Goal: Transaction & Acquisition: Purchase product/service

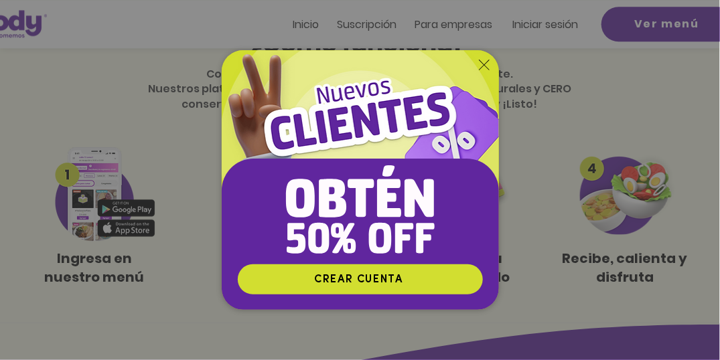
click at [484, 60] on icon "Volver al sitio" at bounding box center [484, 65] width 11 height 11
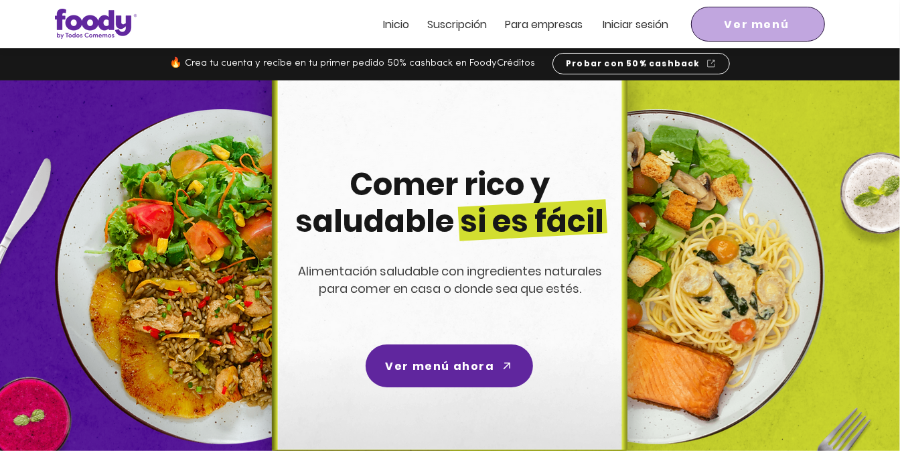
click at [719, 12] on span "Ver menú" at bounding box center [758, 23] width 129 height 29
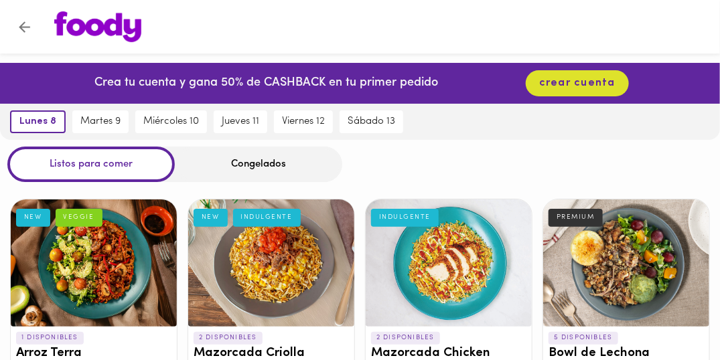
click at [476, 135] on div "lunes 8 martes 9 miércoles 10 jueves 11 viernes 12 sábado 13" at bounding box center [360, 122] width 720 height 36
click at [256, 157] on div "Congelados" at bounding box center [258, 164] width 167 height 35
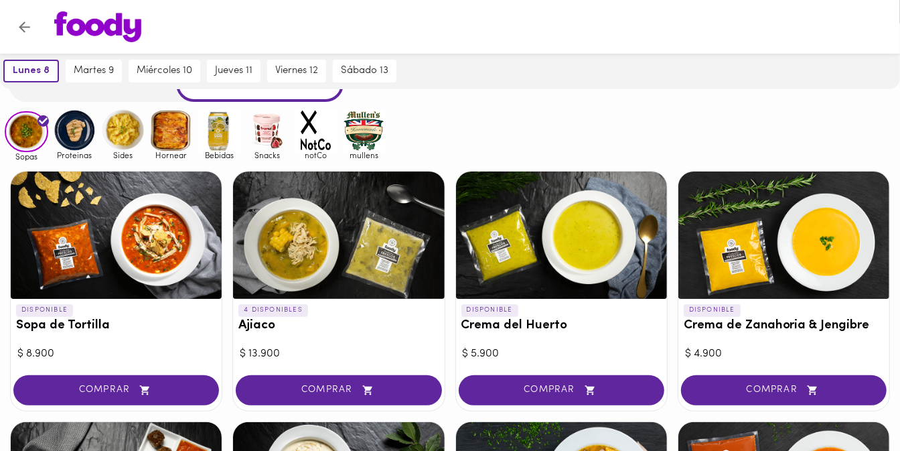
scroll to position [79, 0]
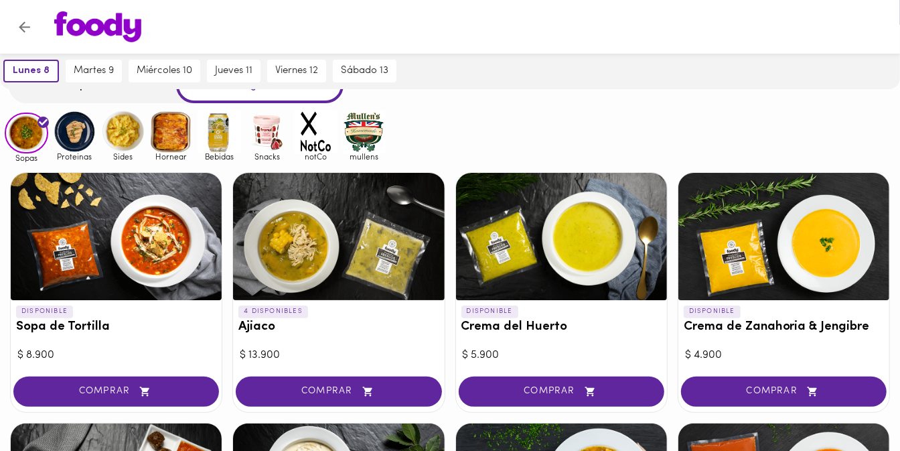
click at [84, 130] on img at bounding box center [75, 132] width 44 height 44
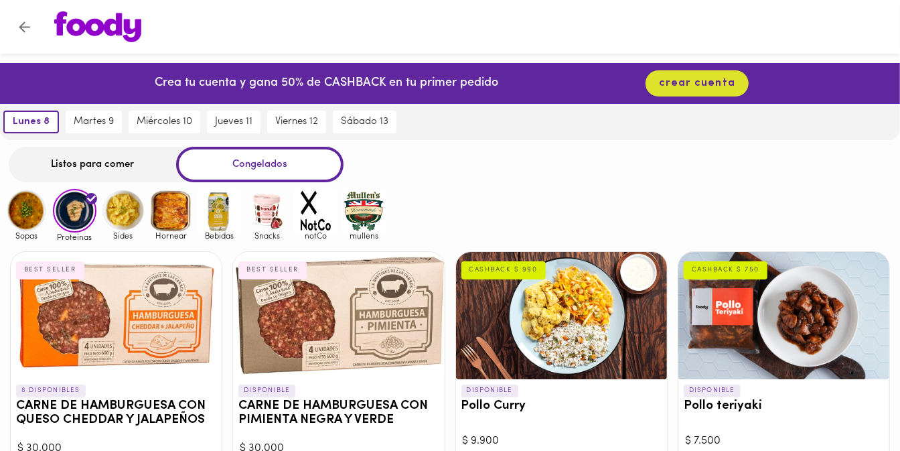
click at [127, 205] on img at bounding box center [123, 211] width 44 height 44
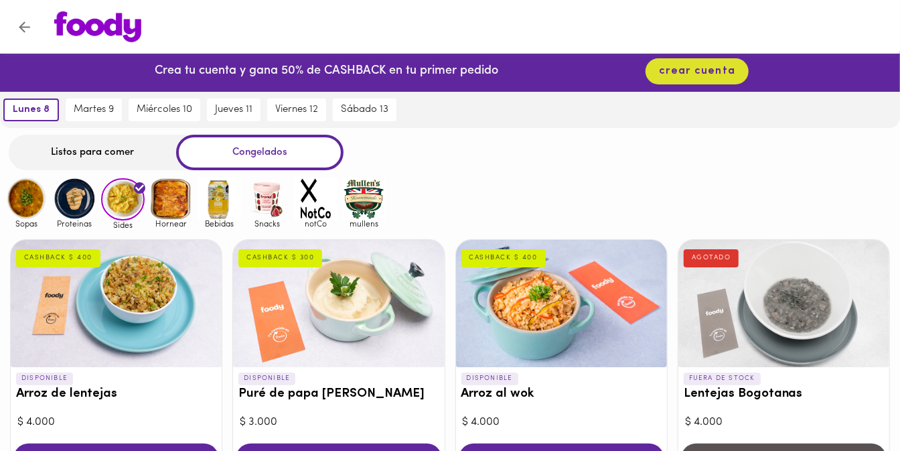
scroll to position [7, 0]
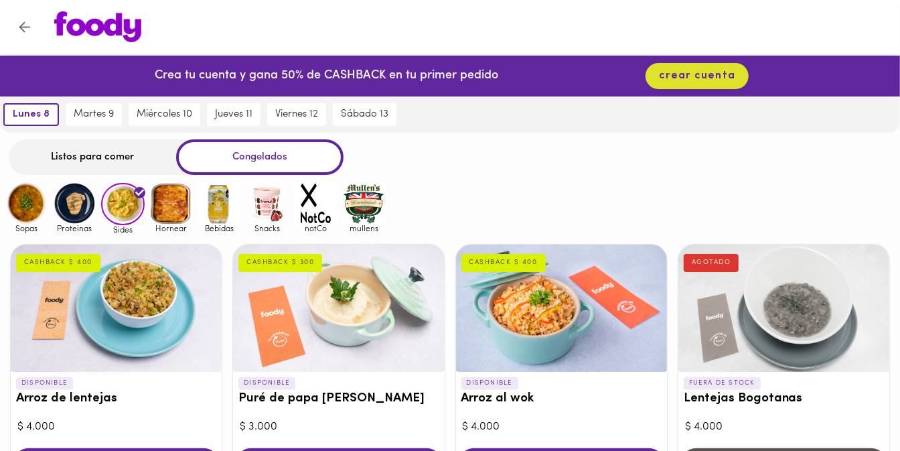
click at [363, 198] on img at bounding box center [364, 203] width 44 height 44
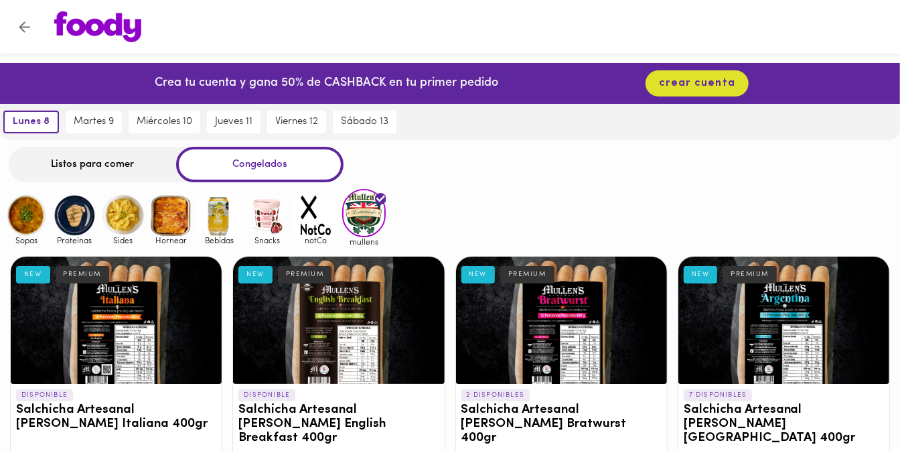
click at [315, 218] on img at bounding box center [316, 215] width 44 height 44
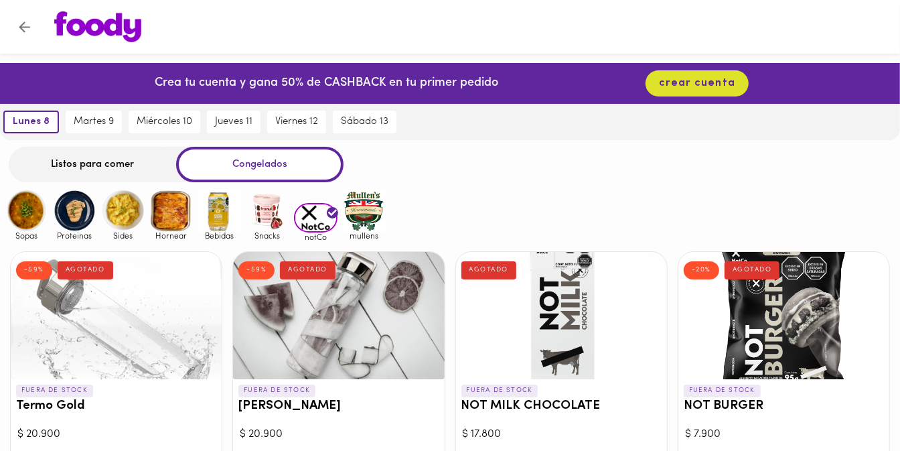
click at [263, 212] on img at bounding box center [268, 211] width 44 height 44
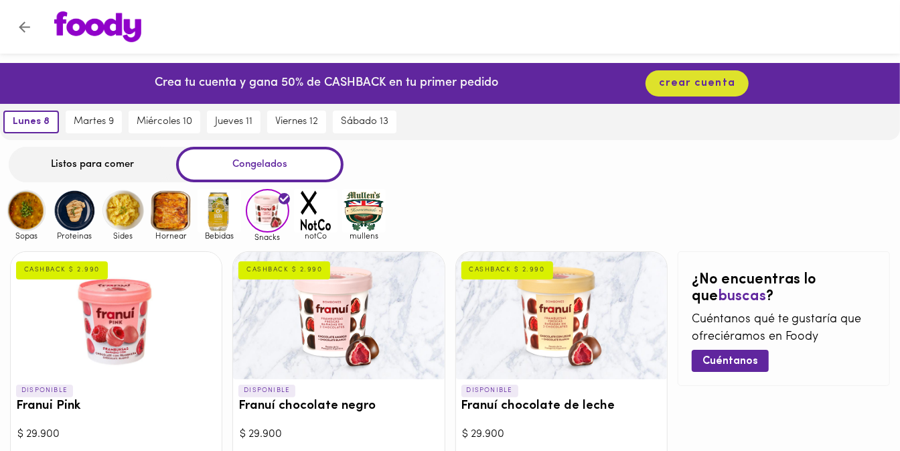
click at [220, 220] on img at bounding box center [219, 211] width 44 height 44
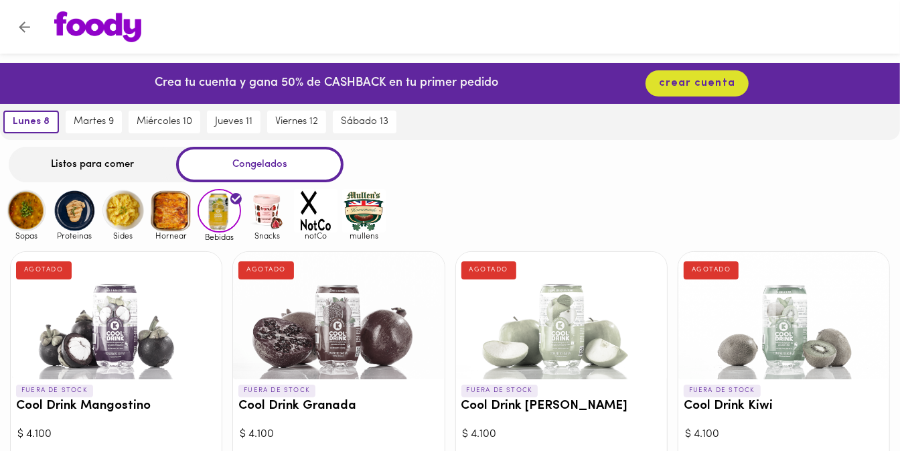
click at [189, 207] on img at bounding box center [171, 211] width 44 height 44
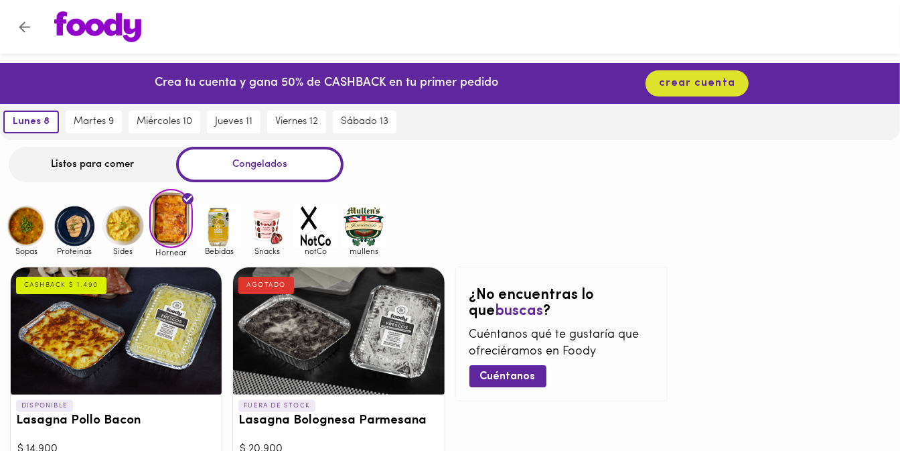
click at [171, 205] on img at bounding box center [171, 218] width 44 height 59
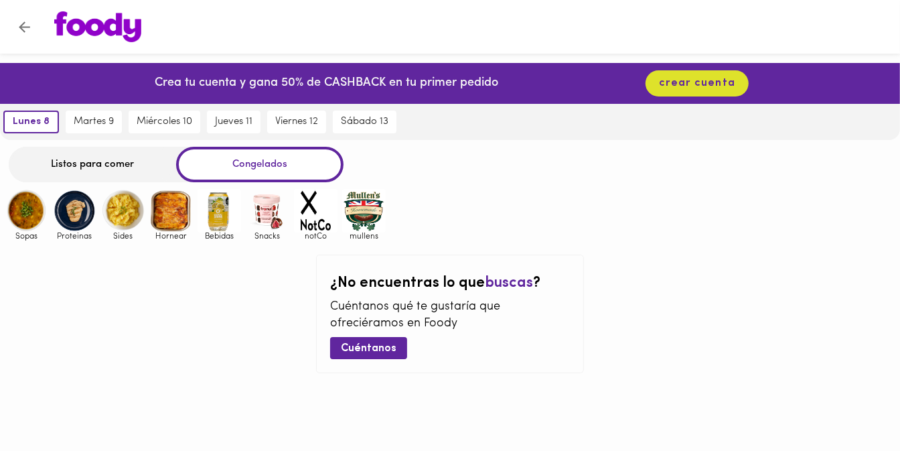
click at [171, 205] on img at bounding box center [171, 211] width 44 height 44
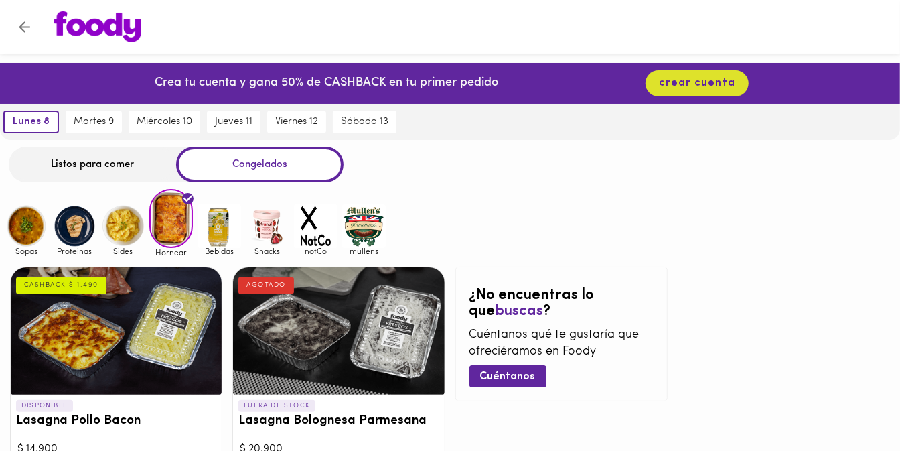
click at [171, 205] on img at bounding box center [171, 218] width 44 height 59
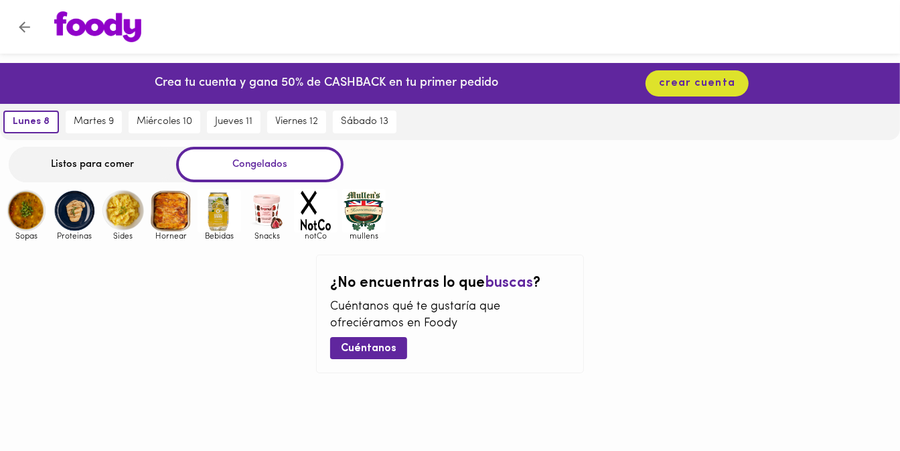
click at [171, 205] on img at bounding box center [171, 211] width 44 height 44
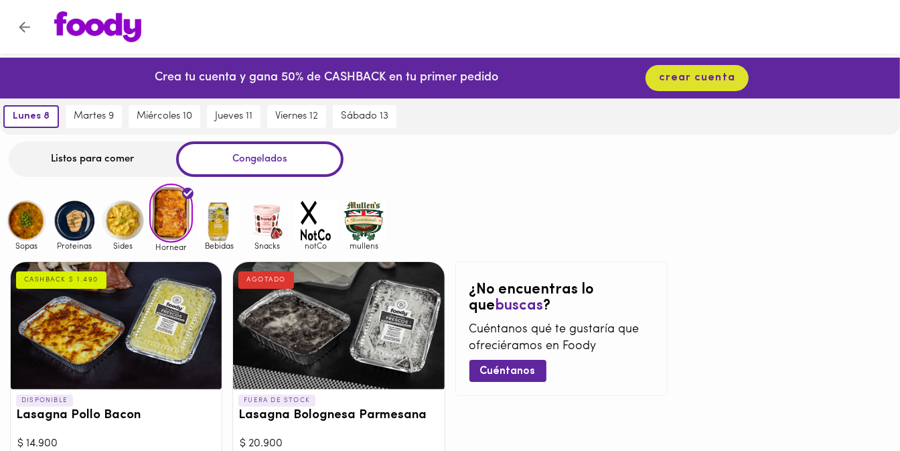
scroll to position [26, 0]
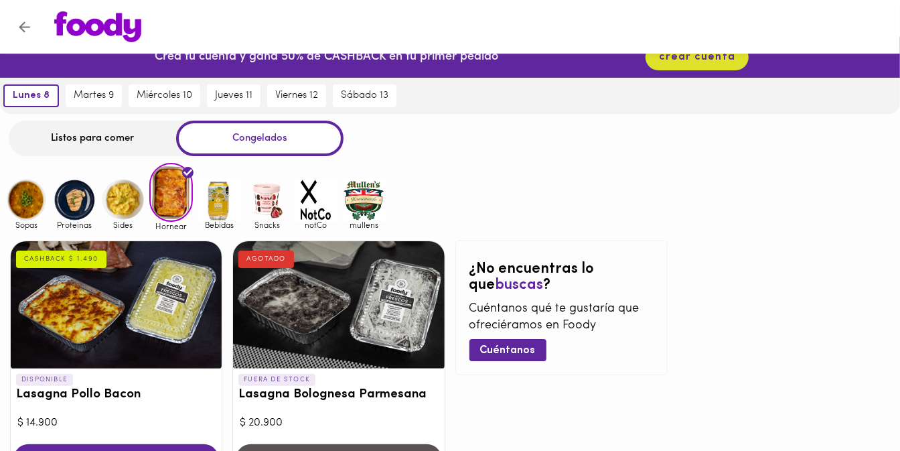
click at [128, 218] on img at bounding box center [123, 200] width 44 height 44
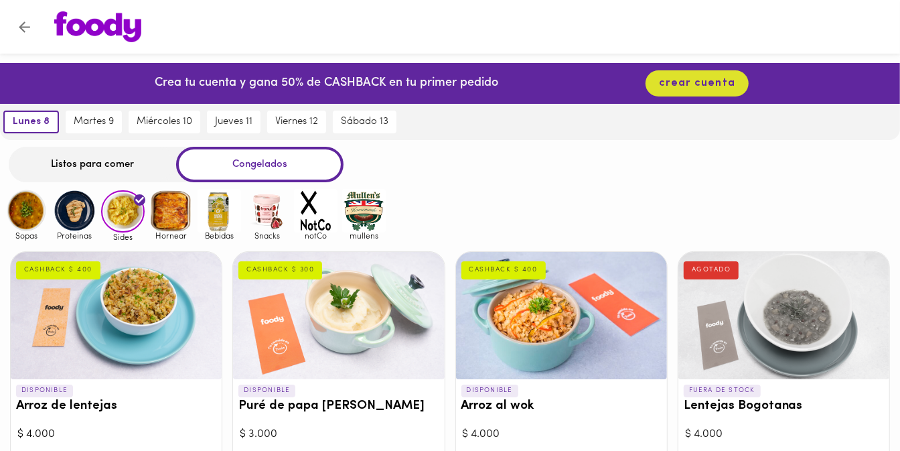
click at [77, 209] on img at bounding box center [75, 211] width 44 height 44
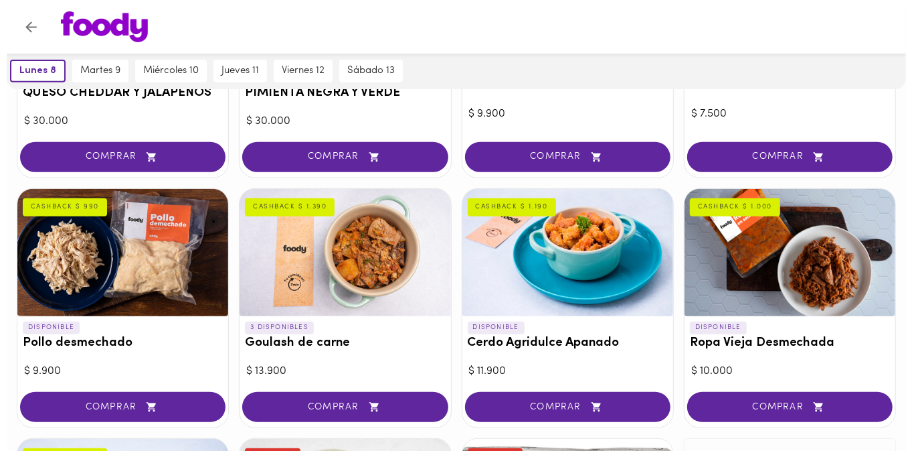
scroll to position [331, 0]
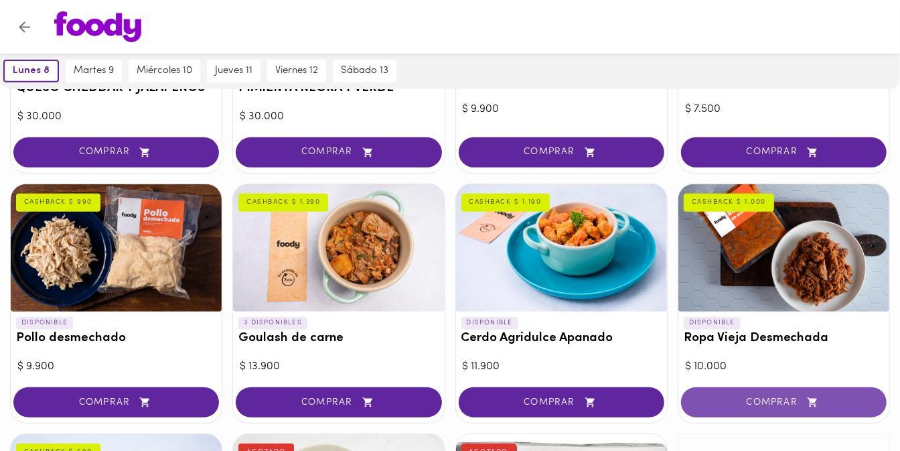
click at [715, 359] on span "COMPRAR" at bounding box center [784, 401] width 172 height 11
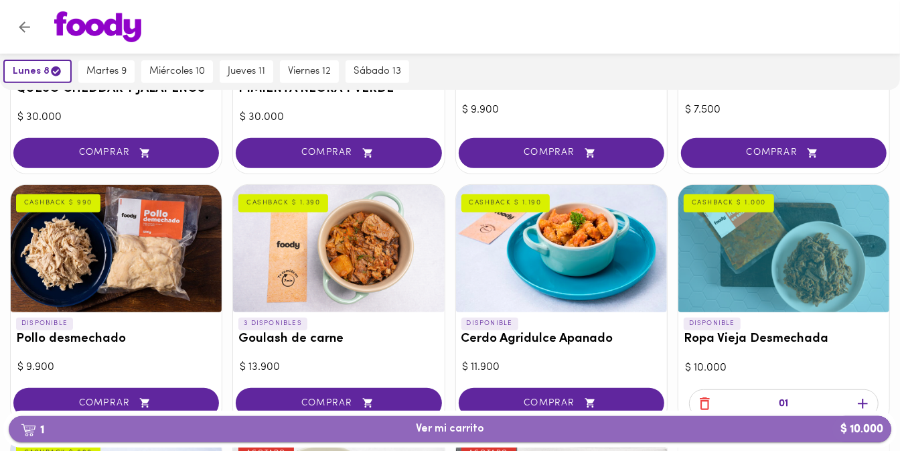
click at [673, 359] on span "1 Ver mi carrito $ 10.000" at bounding box center [449, 428] width 861 height 13
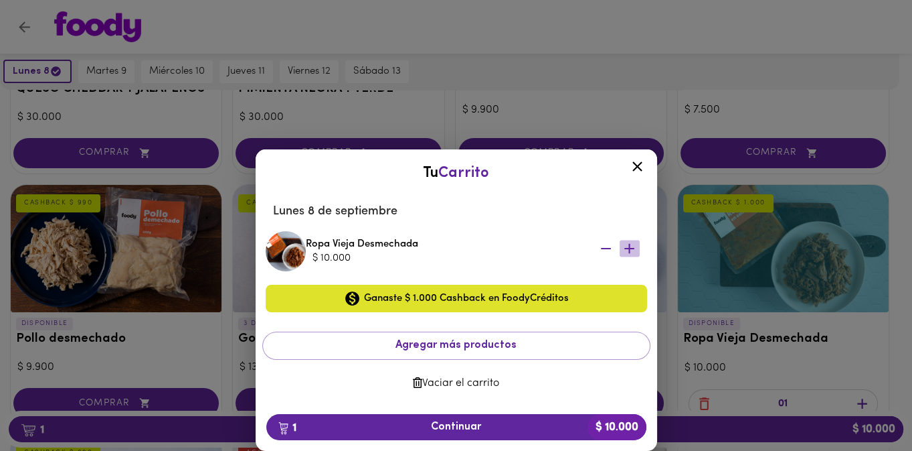
click at [633, 246] on icon "button" at bounding box center [629, 248] width 17 height 17
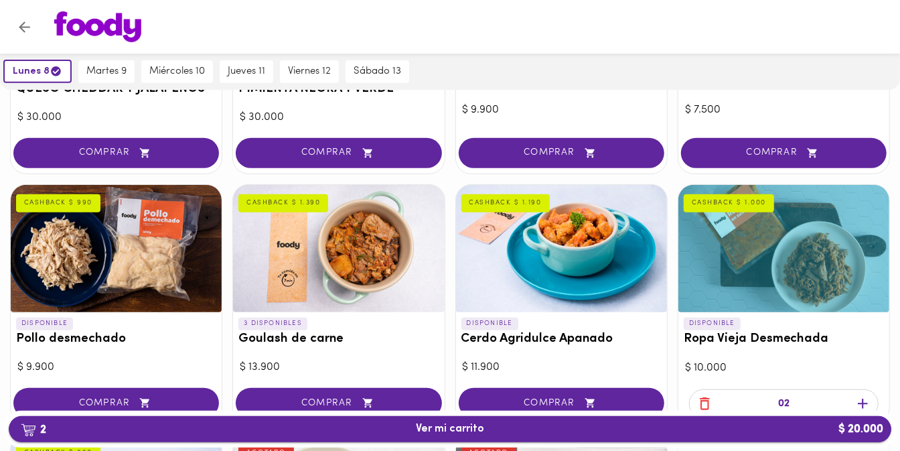
click at [610, 359] on span "2 Ver mi carrito $ 20.000" at bounding box center [449, 428] width 861 height 13
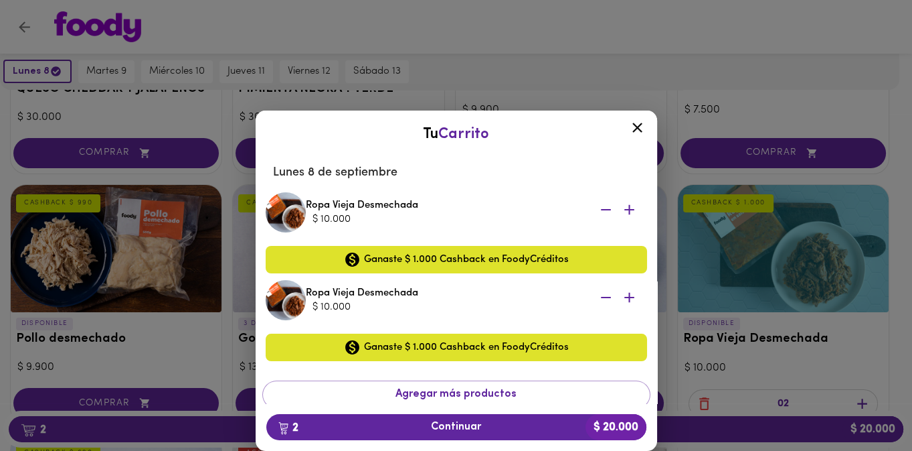
click at [640, 133] on icon at bounding box center [637, 127] width 17 height 17
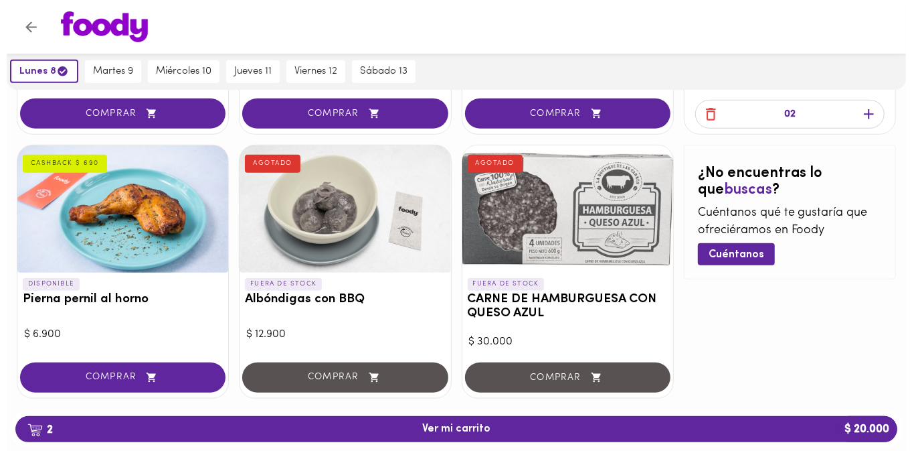
scroll to position [643, 0]
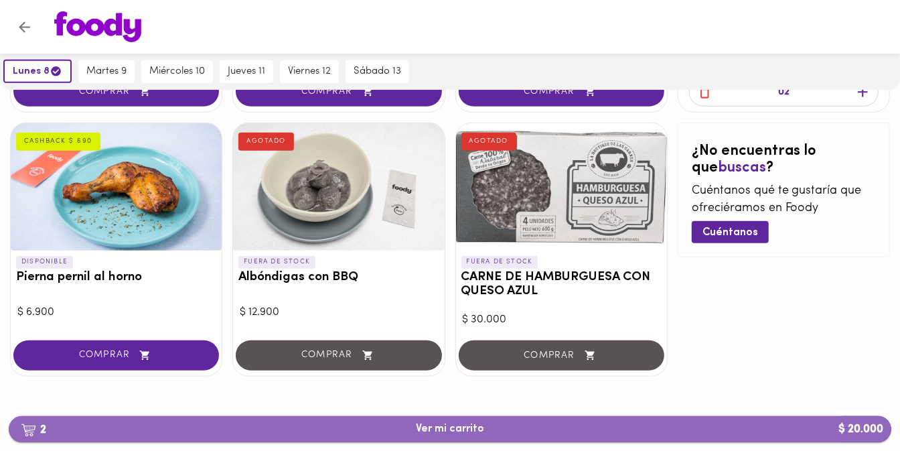
click at [420, 359] on span "2 Ver mi carrito $ 20.000" at bounding box center [450, 428] width 68 height 13
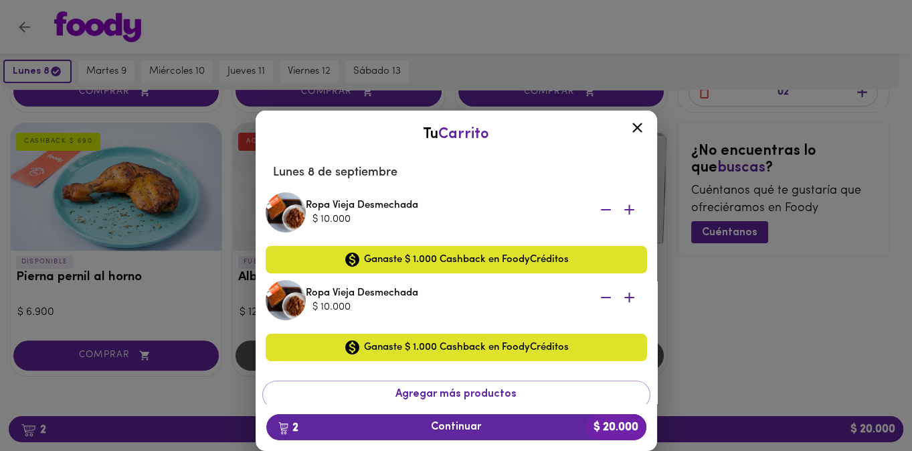
scroll to position [48, 0]
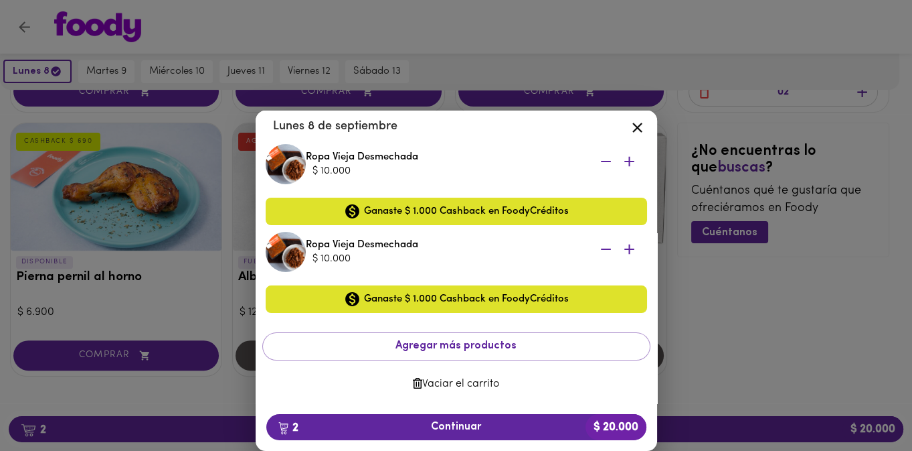
click at [633, 135] on icon at bounding box center [637, 127] width 17 height 17
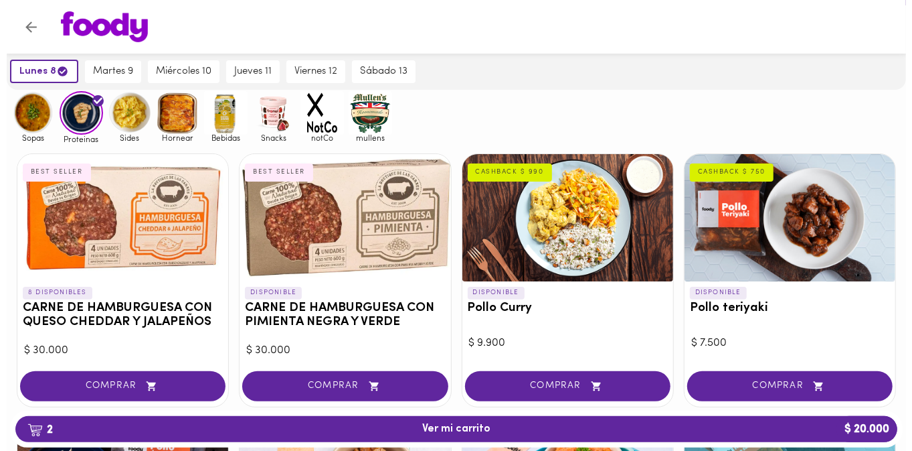
scroll to position [97, 0]
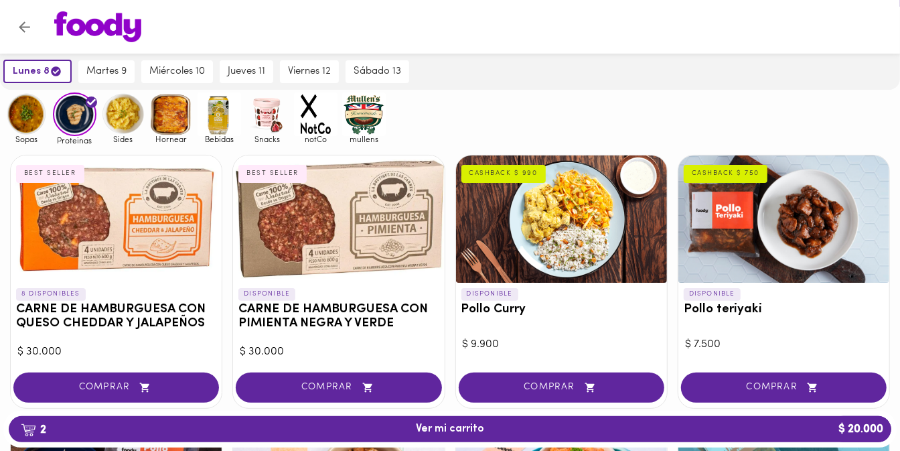
click at [148, 223] on div at bounding box center [116, 218] width 211 height 127
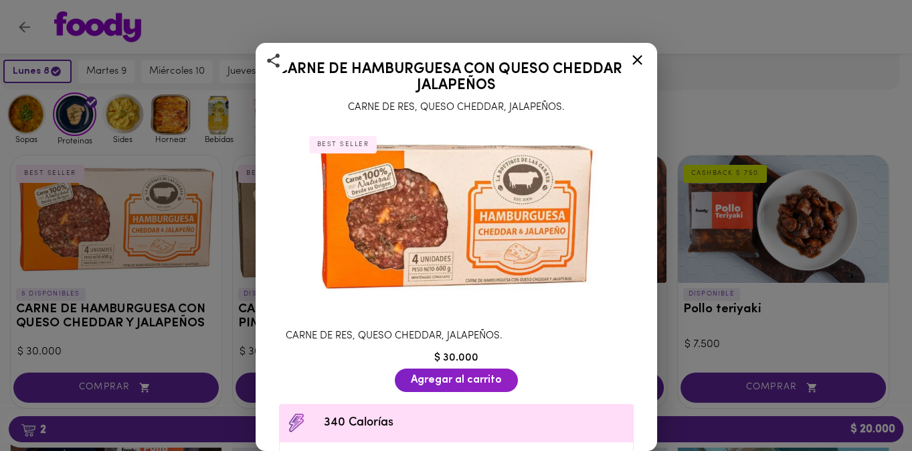
click at [639, 61] on icon at bounding box center [638, 60] width 10 height 10
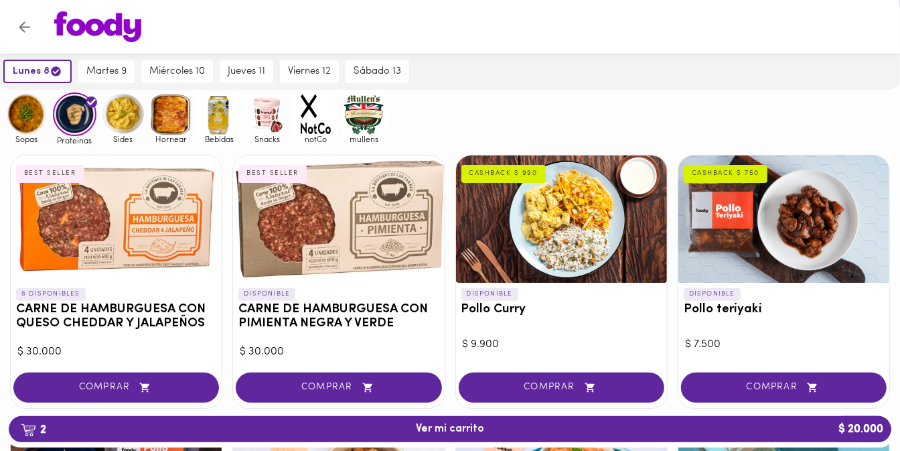
click at [337, 202] on div at bounding box center [338, 218] width 211 height 127
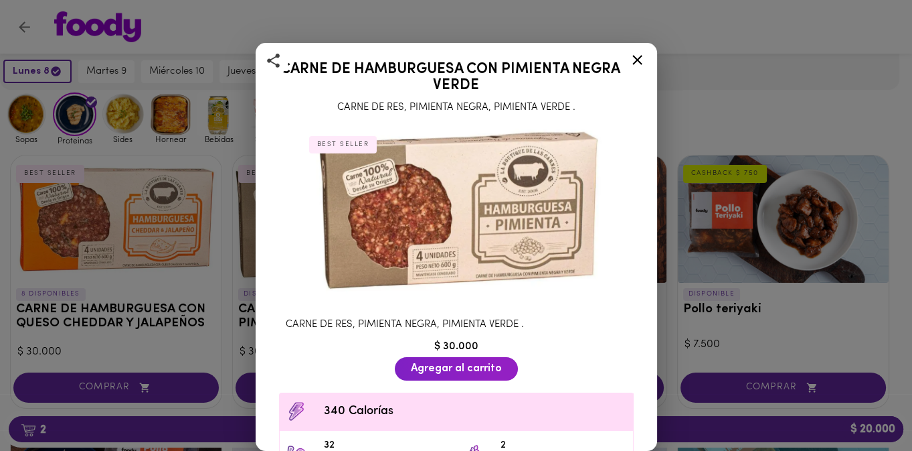
scroll to position [141, 0]
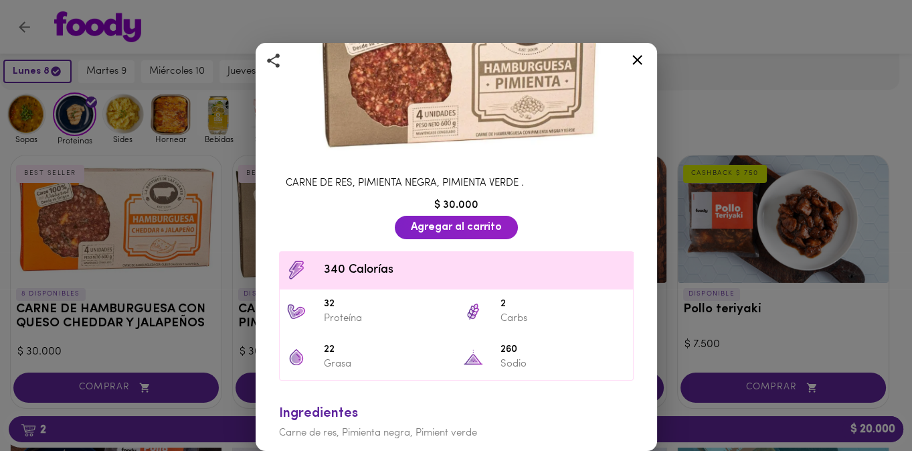
click at [638, 63] on icon at bounding box center [637, 60] width 17 height 17
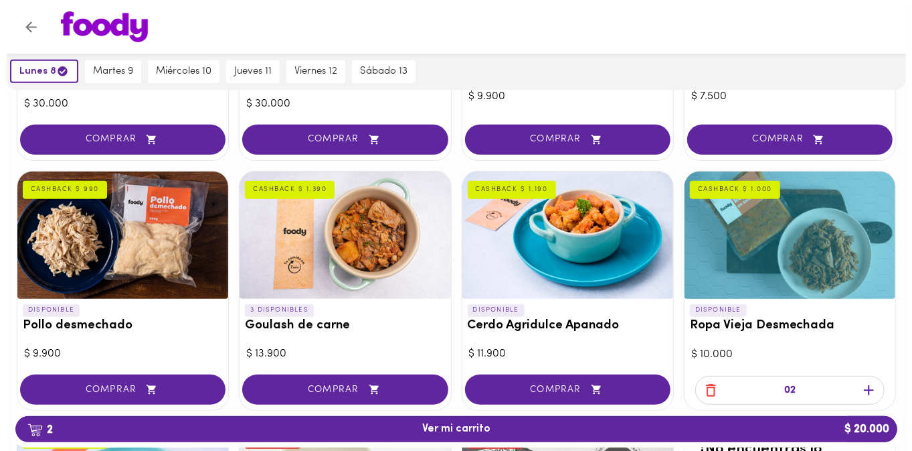
scroll to position [346, 0]
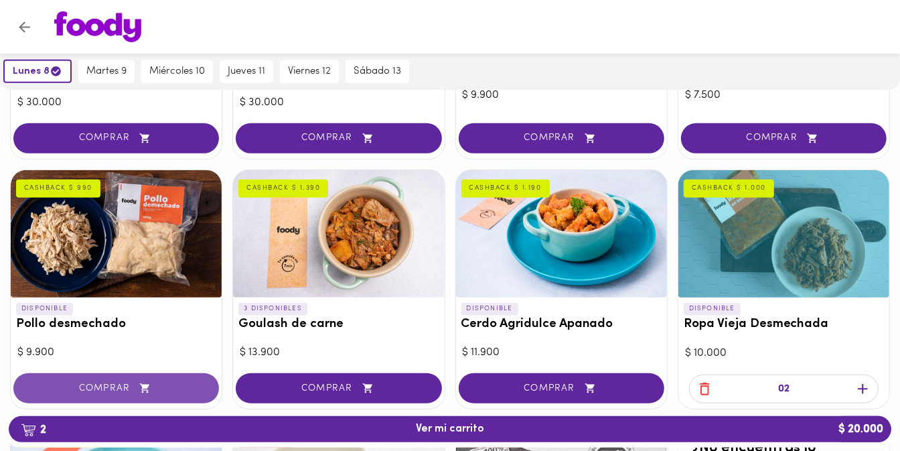
click at [143, 359] on icon "button" at bounding box center [144, 388] width 9 height 9
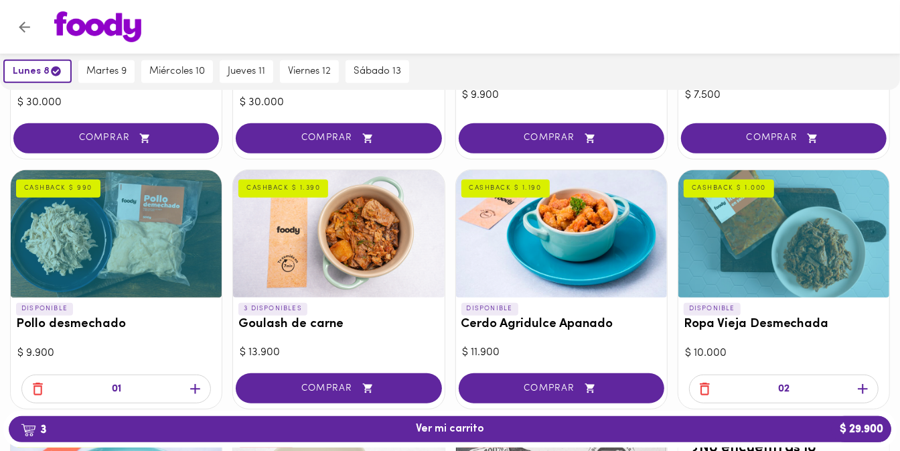
click at [187, 359] on icon "button" at bounding box center [195, 388] width 17 height 17
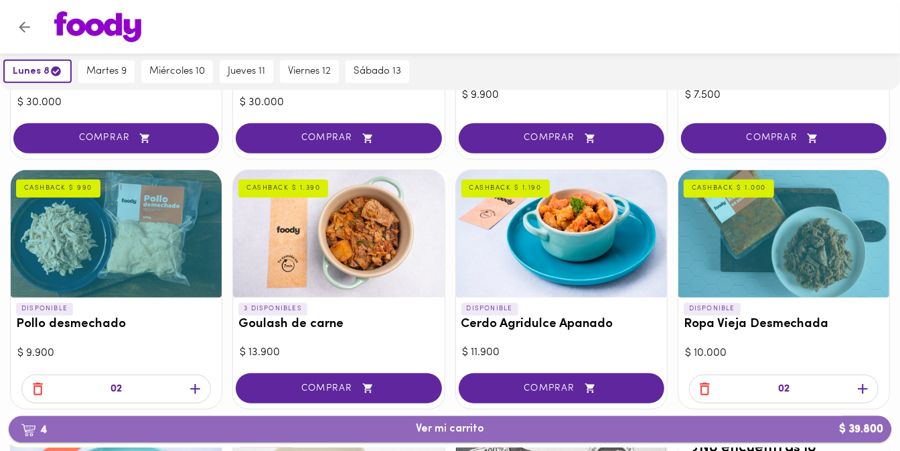
click at [251, 359] on span "4 Ver mi carrito $ 39.800" at bounding box center [449, 428] width 861 height 13
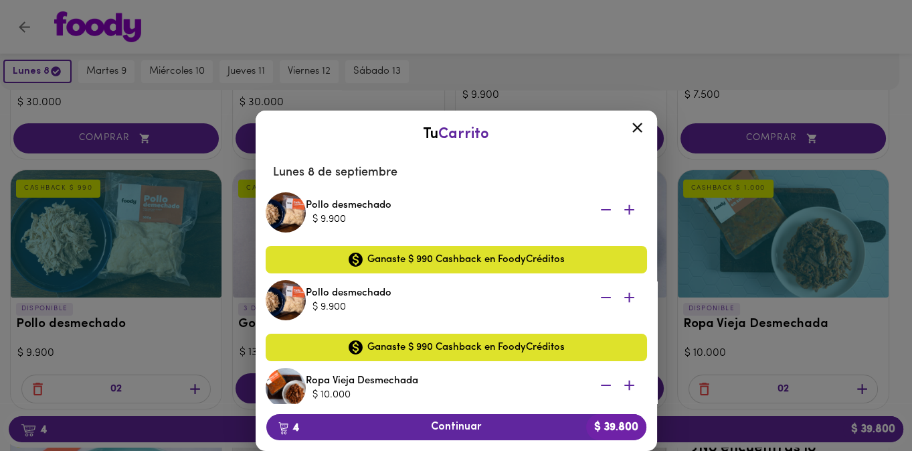
click at [637, 133] on icon at bounding box center [637, 127] width 17 height 17
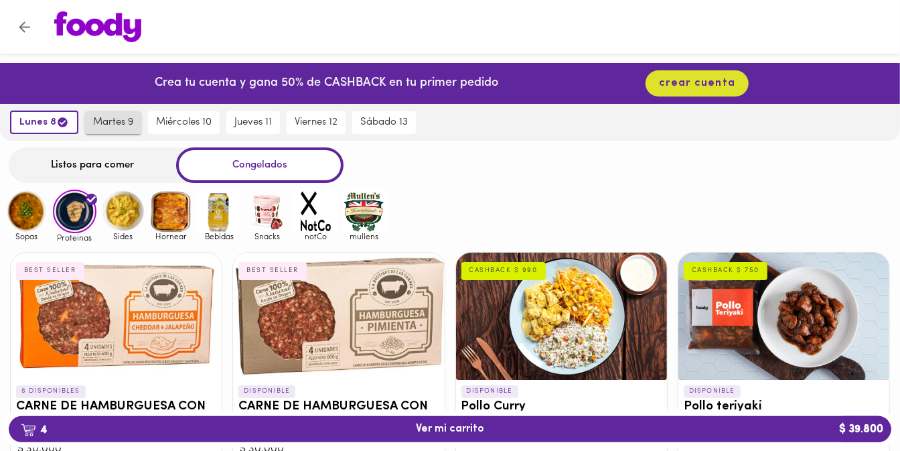
click at [116, 119] on span "martes 9" at bounding box center [113, 122] width 40 height 12
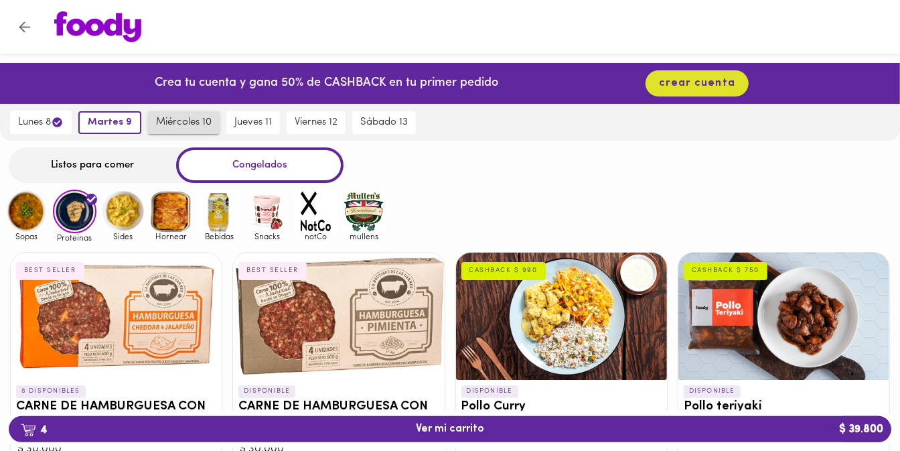
click at [162, 119] on span "miércoles 10" at bounding box center [184, 122] width 56 height 12
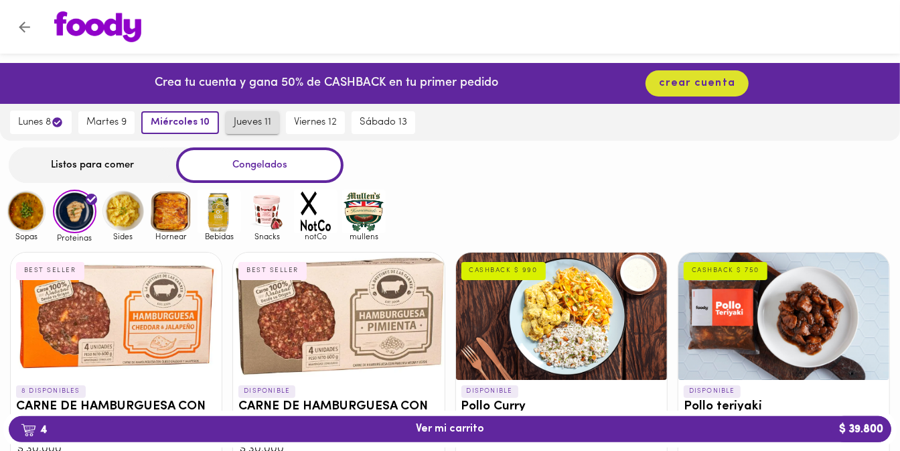
click at [244, 116] on span "jueves 11" at bounding box center [252, 122] width 37 height 12
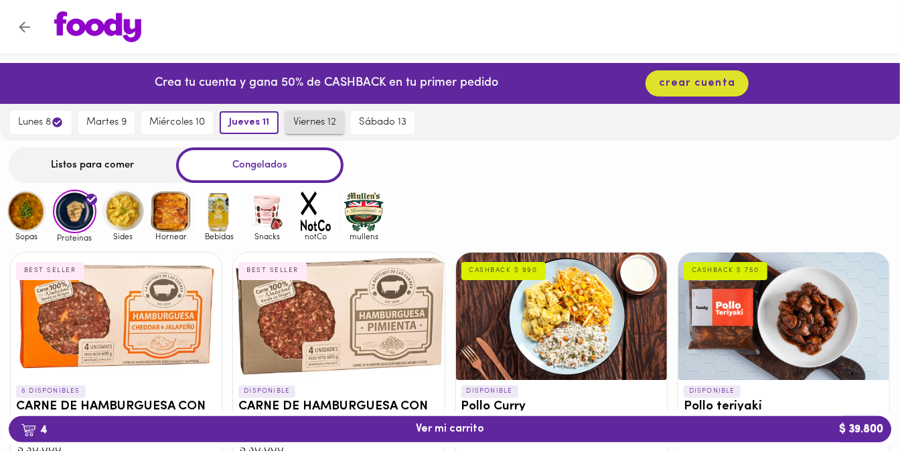
click at [292, 124] on button "viernes 12" at bounding box center [314, 122] width 59 height 23
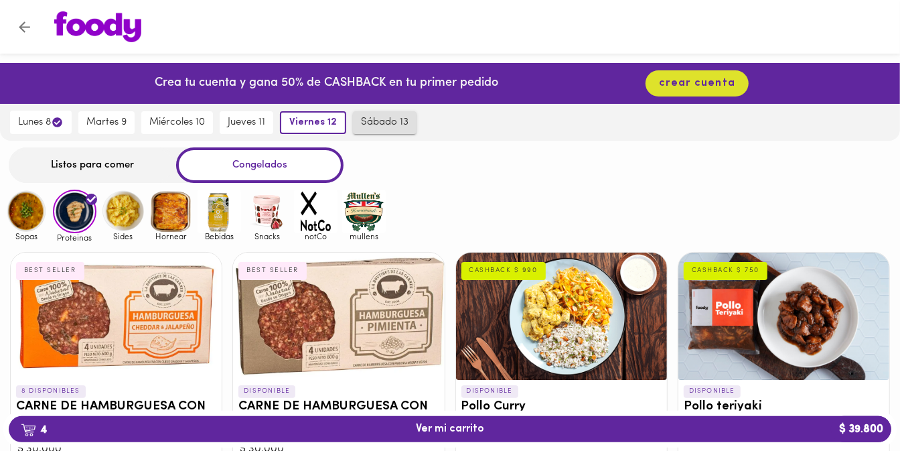
click at [374, 124] on span "sábado 13" at bounding box center [385, 122] width 48 height 12
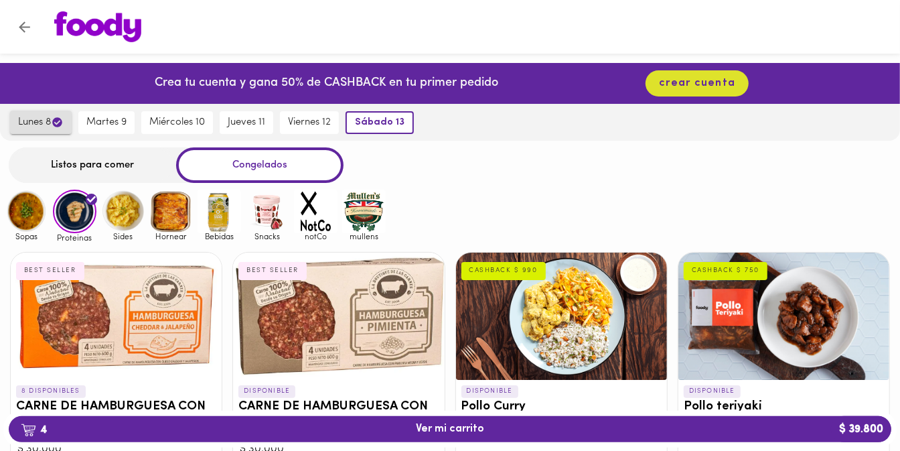
click at [33, 129] on button "lunes 8" at bounding box center [41, 121] width 62 height 23
click at [80, 150] on div "Listos para comer" at bounding box center [92, 164] width 167 height 35
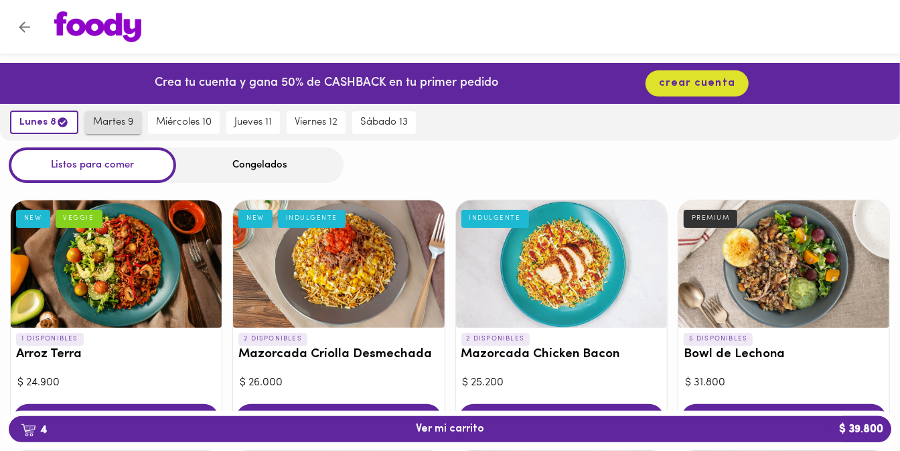
click at [112, 116] on span "martes 9" at bounding box center [113, 122] width 40 height 12
click at [112, 116] on span "martes 9" at bounding box center [110, 122] width 44 height 12
click at [35, 120] on span "lunes 8" at bounding box center [41, 122] width 46 height 13
click at [195, 160] on div "Congelados" at bounding box center [259, 164] width 167 height 35
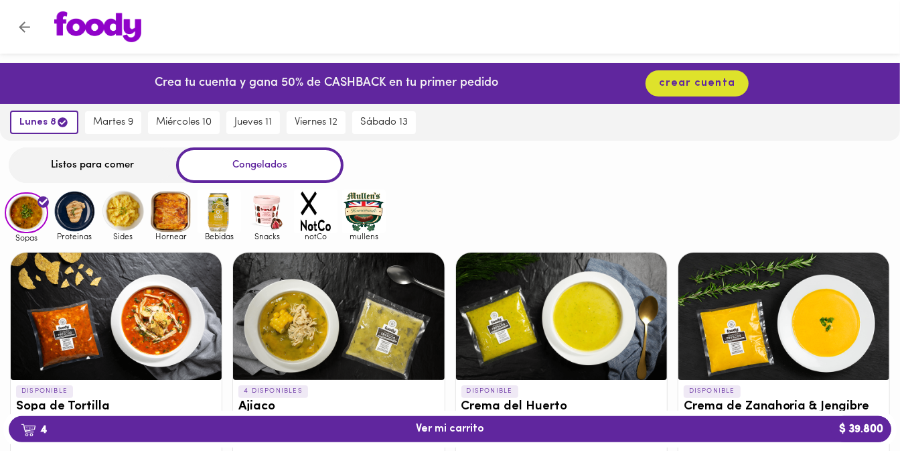
click at [75, 212] on img at bounding box center [75, 211] width 44 height 44
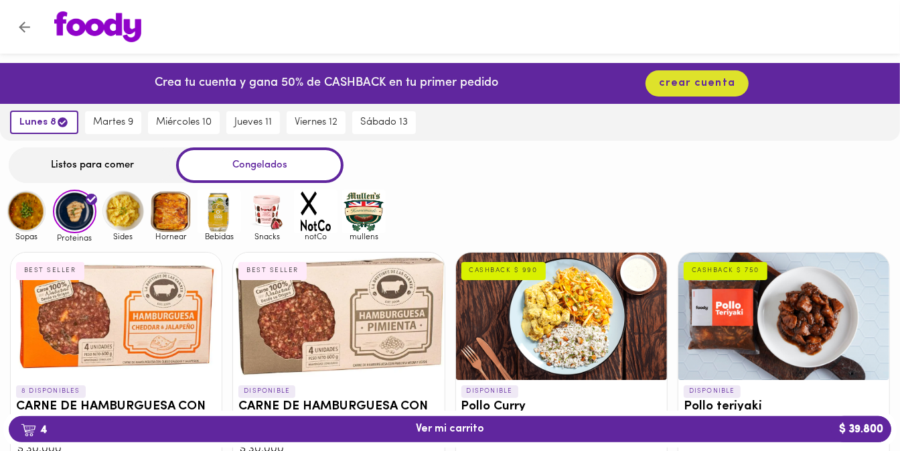
click at [114, 210] on img at bounding box center [123, 211] width 44 height 44
